Goal: Task Accomplishment & Management: Use online tool/utility

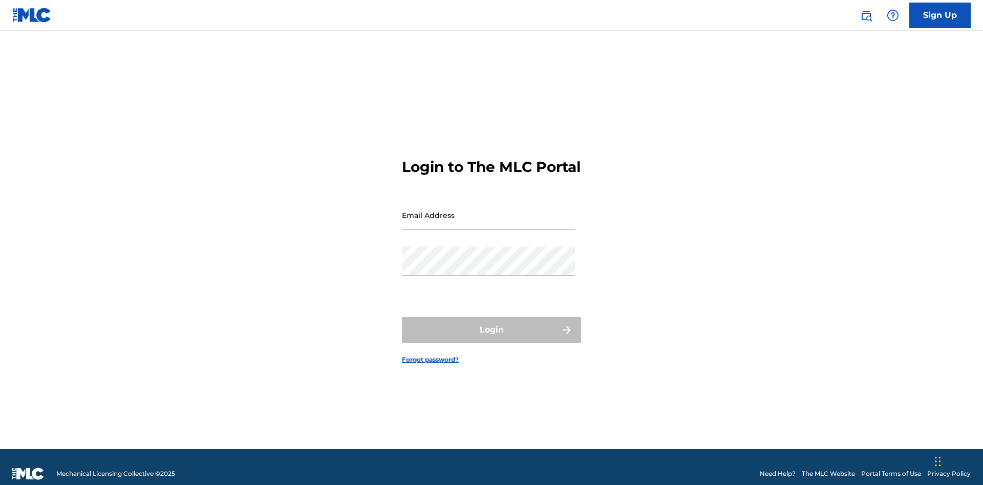
scroll to position [13, 0]
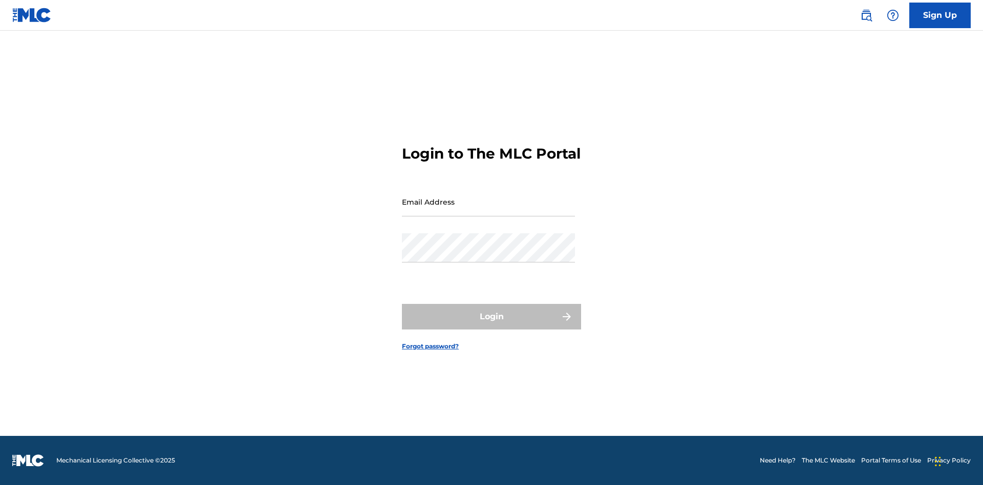
click at [488, 210] on input "Email Address" at bounding box center [488, 201] width 173 height 29
type input "[EMAIL_ADDRESS][DOMAIN_NAME]"
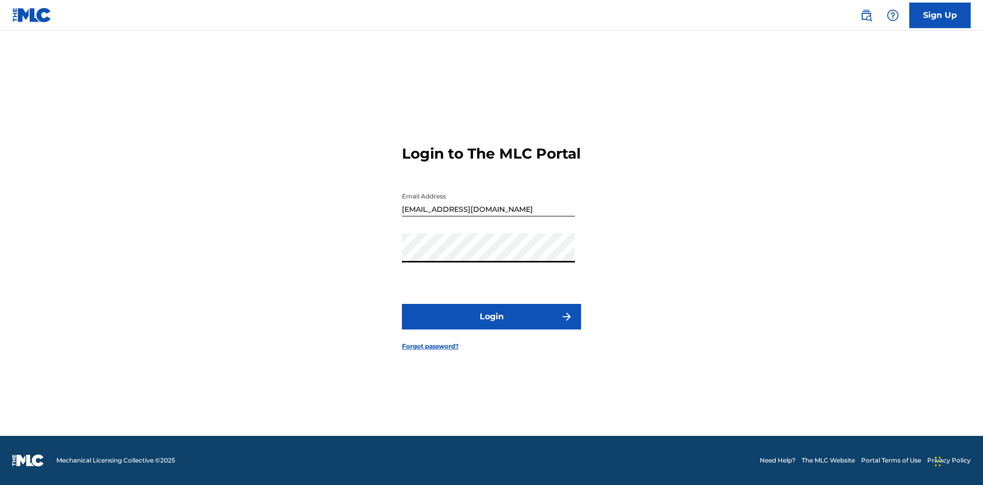
click at [492, 326] on button "Login" at bounding box center [491, 317] width 179 height 26
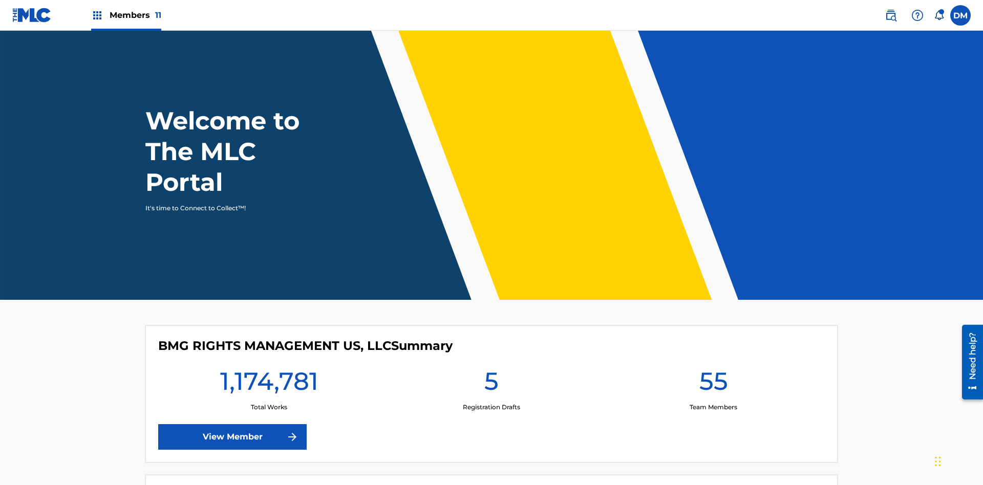
click at [126, 15] on span "Members 11" at bounding box center [136, 15] width 52 height 12
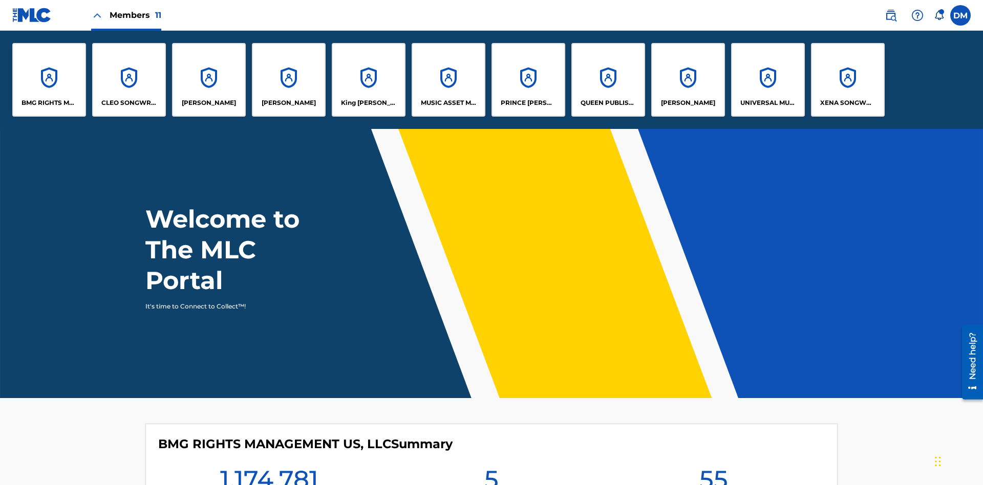
scroll to position [37, 0]
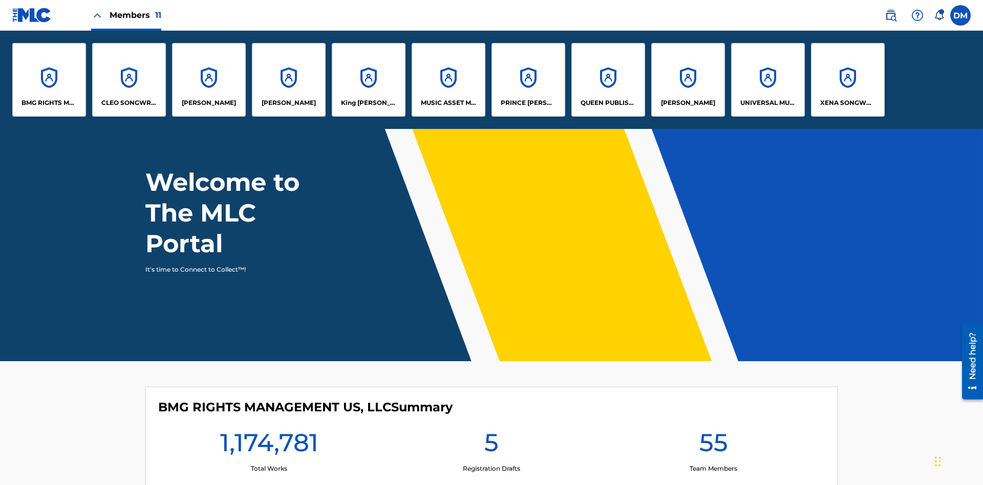
click at [49, 103] on p "BMG RIGHTS MANAGEMENT US, LLC" at bounding box center [50, 102] width 56 height 9
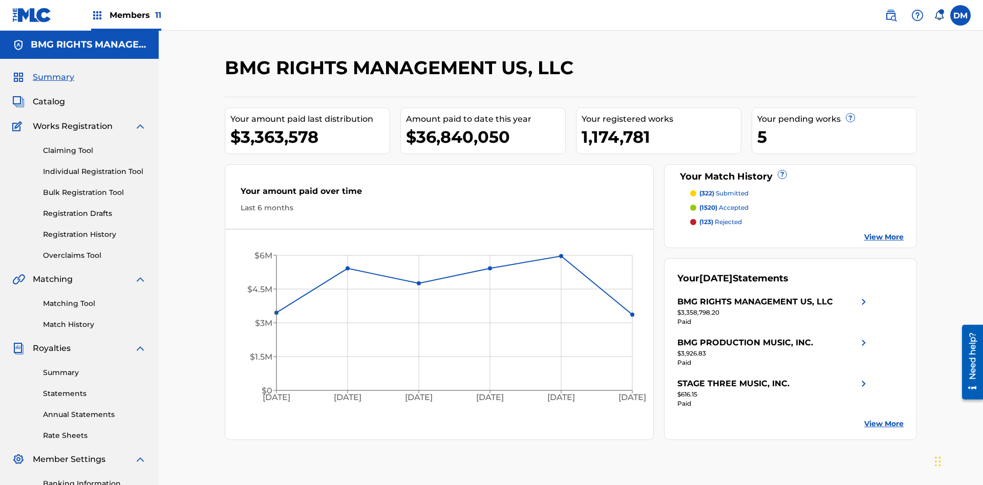
scroll to position [150, 0]
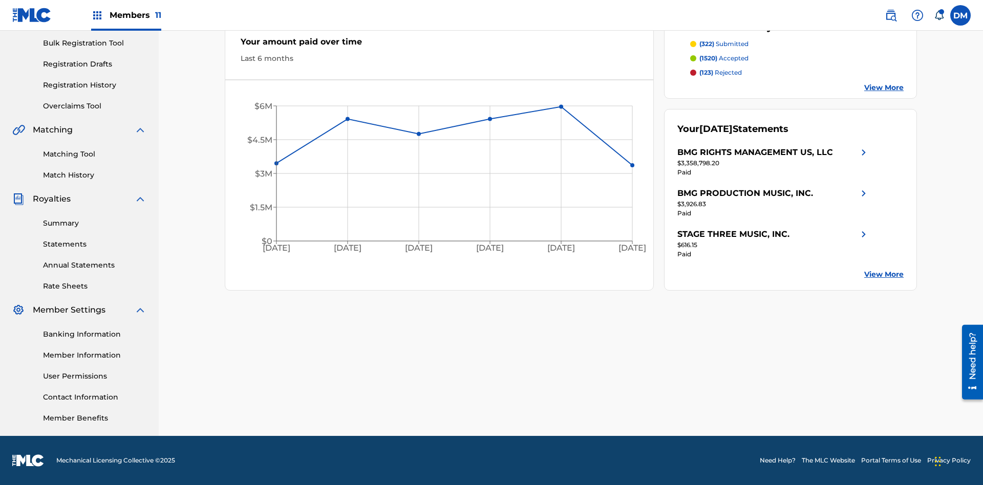
click at [95, 106] on link "Overclaims Tool" at bounding box center [94, 106] width 103 height 11
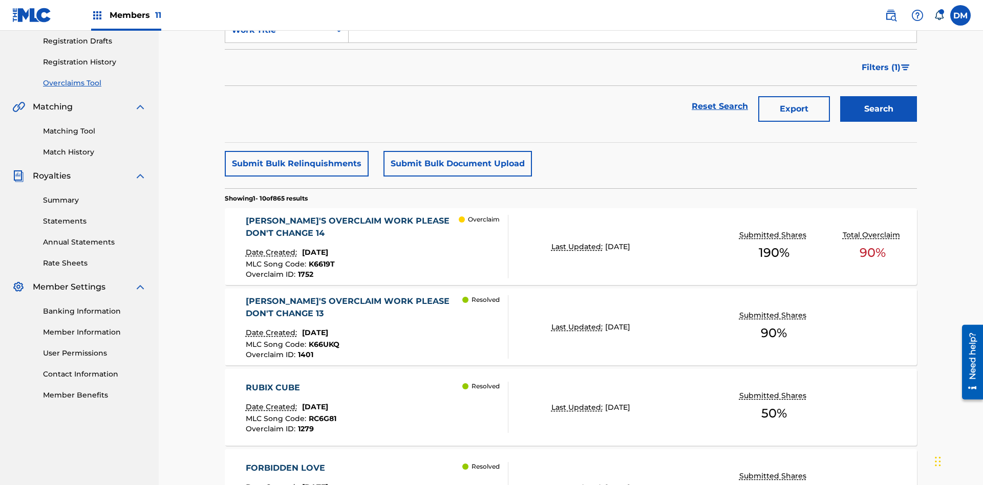
click at [881, 68] on span "Filters ( 1 )" at bounding box center [881, 67] width 39 height 12
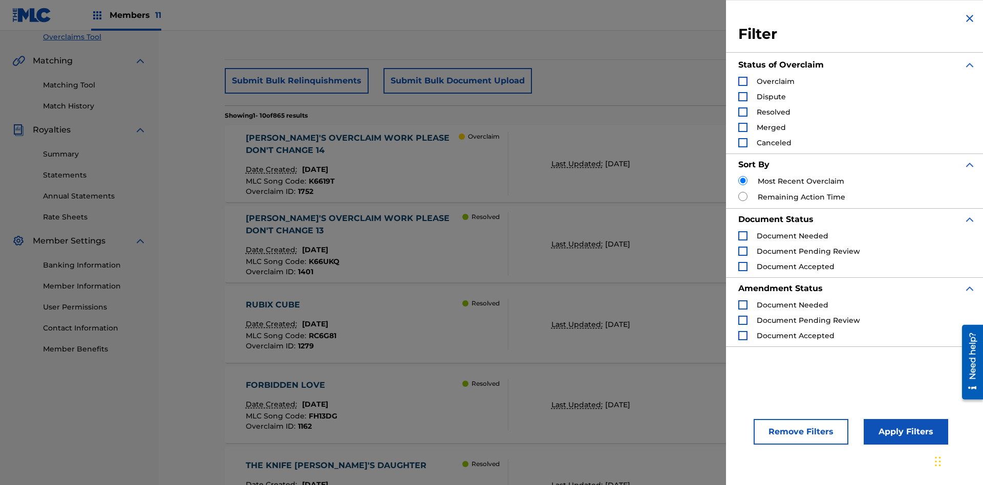
click at [743, 112] on div "Search Form" at bounding box center [742, 112] width 9 height 9
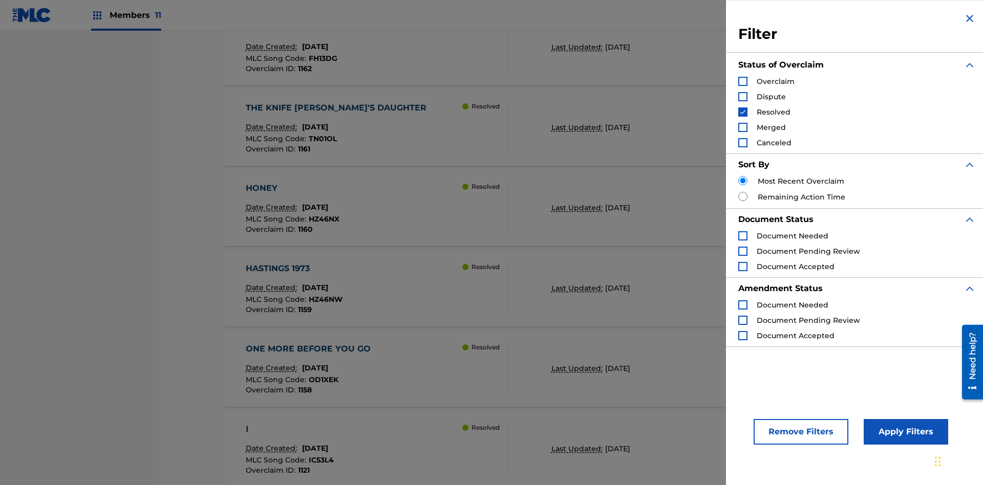
click at [904, 432] on button "Apply Filters" at bounding box center [906, 432] width 84 height 26
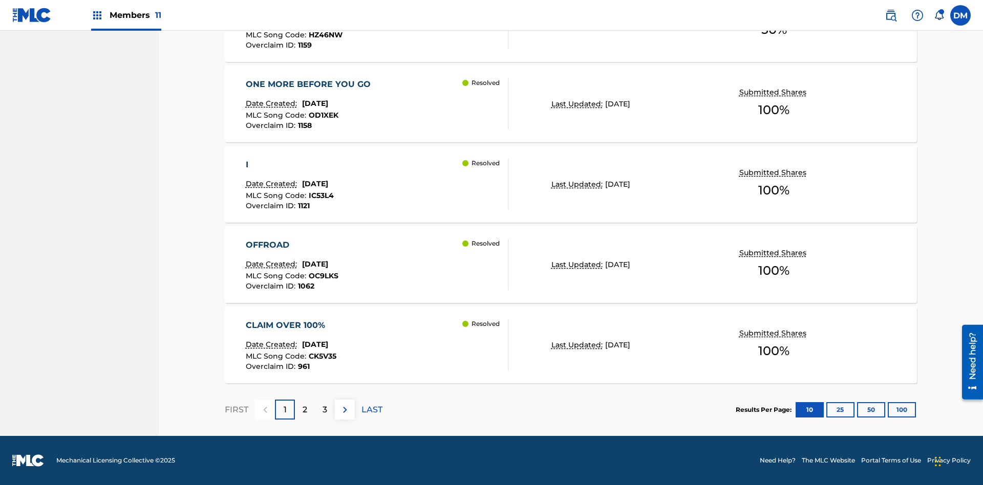
click at [888, 410] on button "100" at bounding box center [902, 409] width 28 height 15
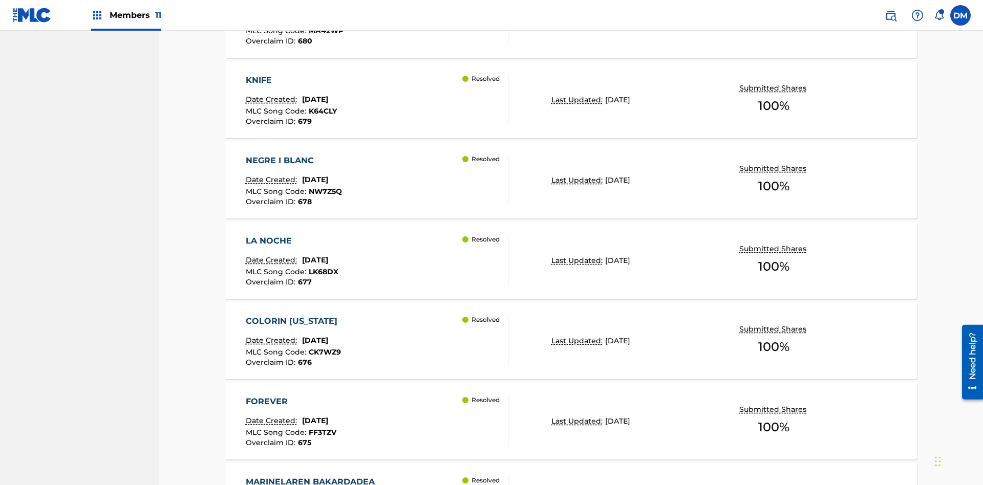
click at [571, 100] on p "Last Updated:" at bounding box center [578, 100] width 54 height 11
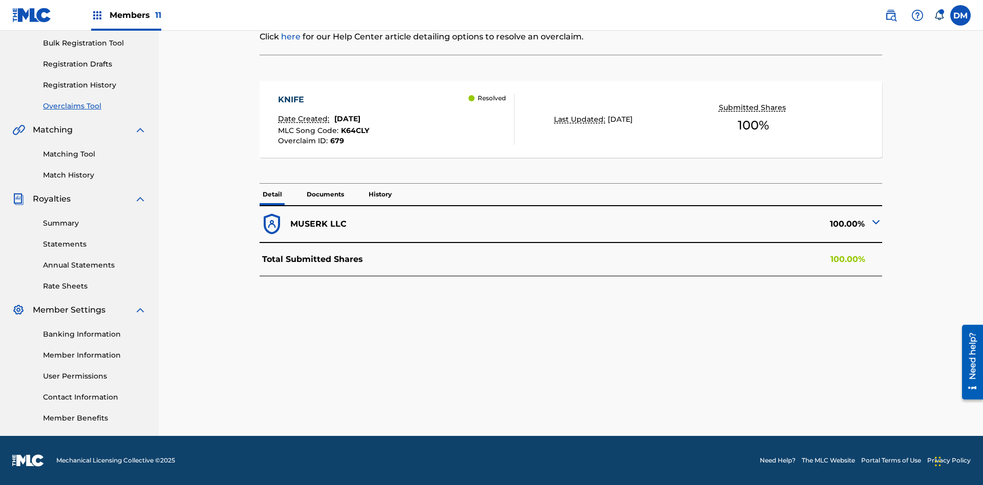
scroll to position [3, 0]
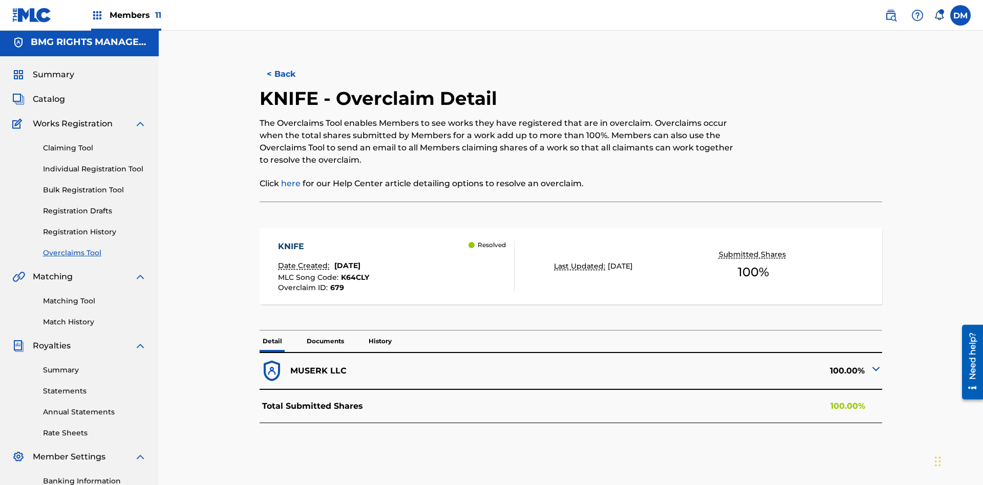
click at [290, 74] on button "< Back" at bounding box center [290, 74] width 61 height 26
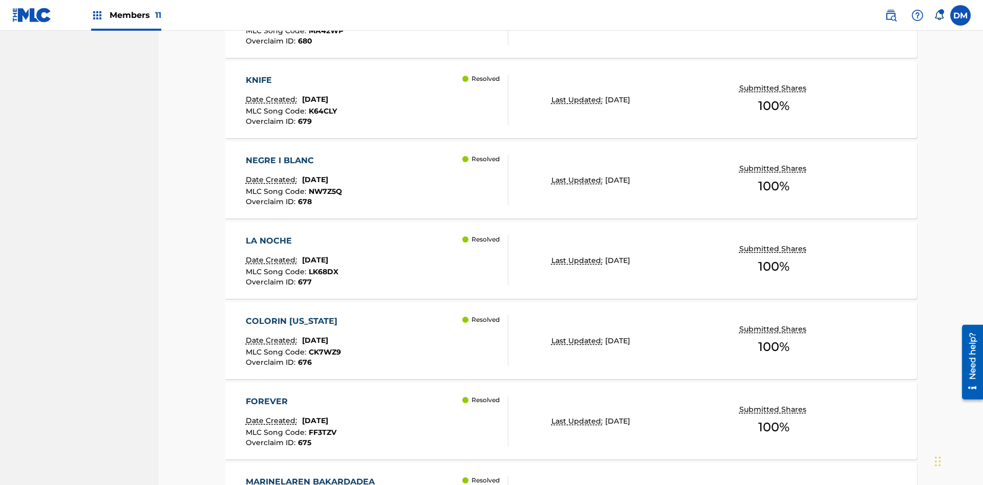
scroll to position [6268, 0]
click at [571, 100] on p "Last Updated:" at bounding box center [578, 100] width 54 height 11
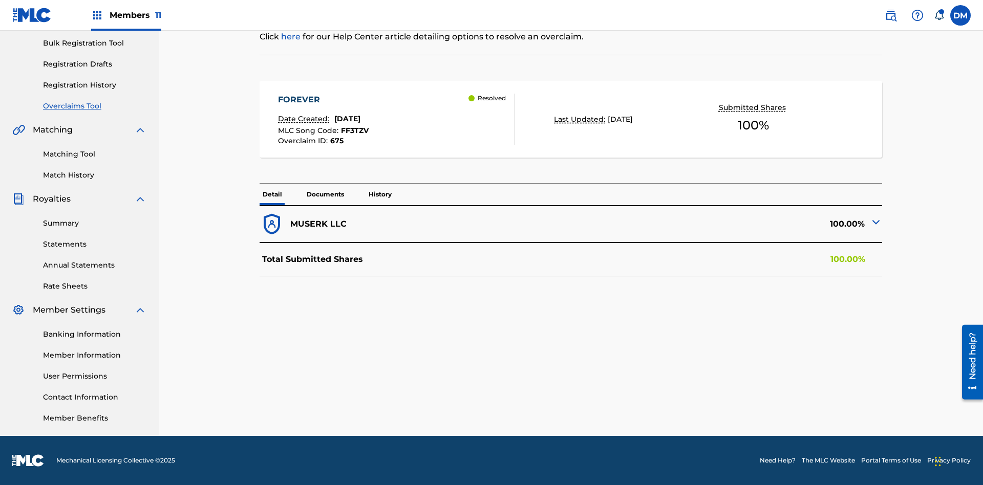
scroll to position [3, 0]
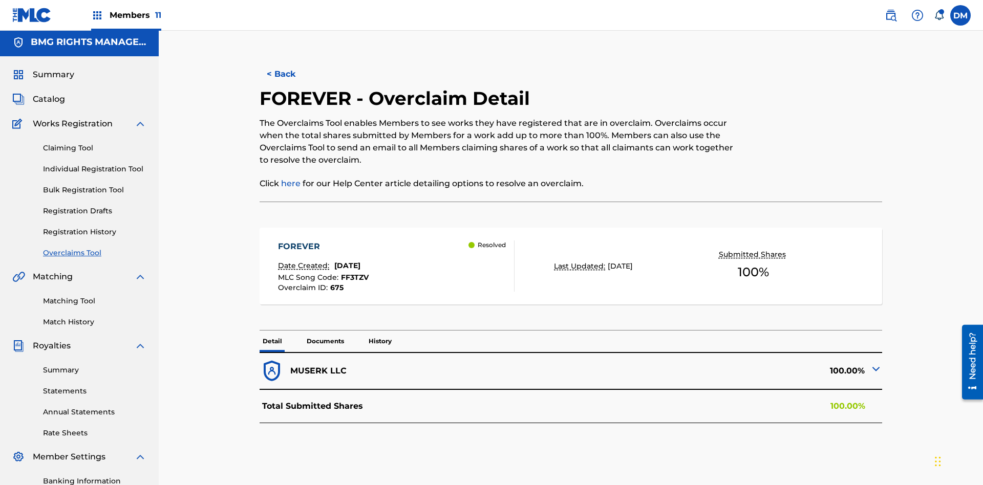
click at [290, 74] on button "< Back" at bounding box center [290, 74] width 61 height 26
